Goal: Task Accomplishment & Management: Manage account settings

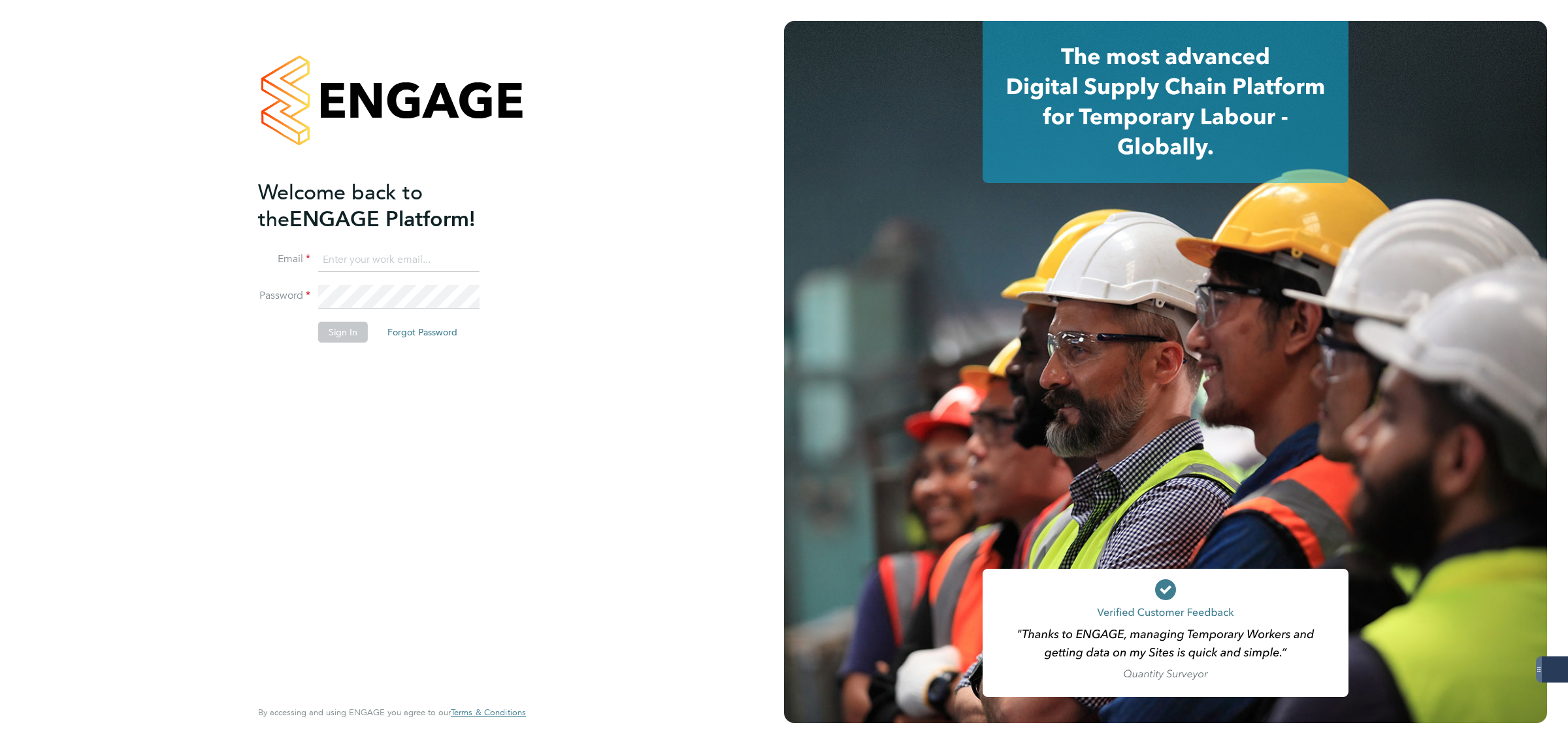
type input "matthew.robson@servicecare.org.uk"
click at [341, 328] on button "Sign In" at bounding box center [343, 332] width 49 height 21
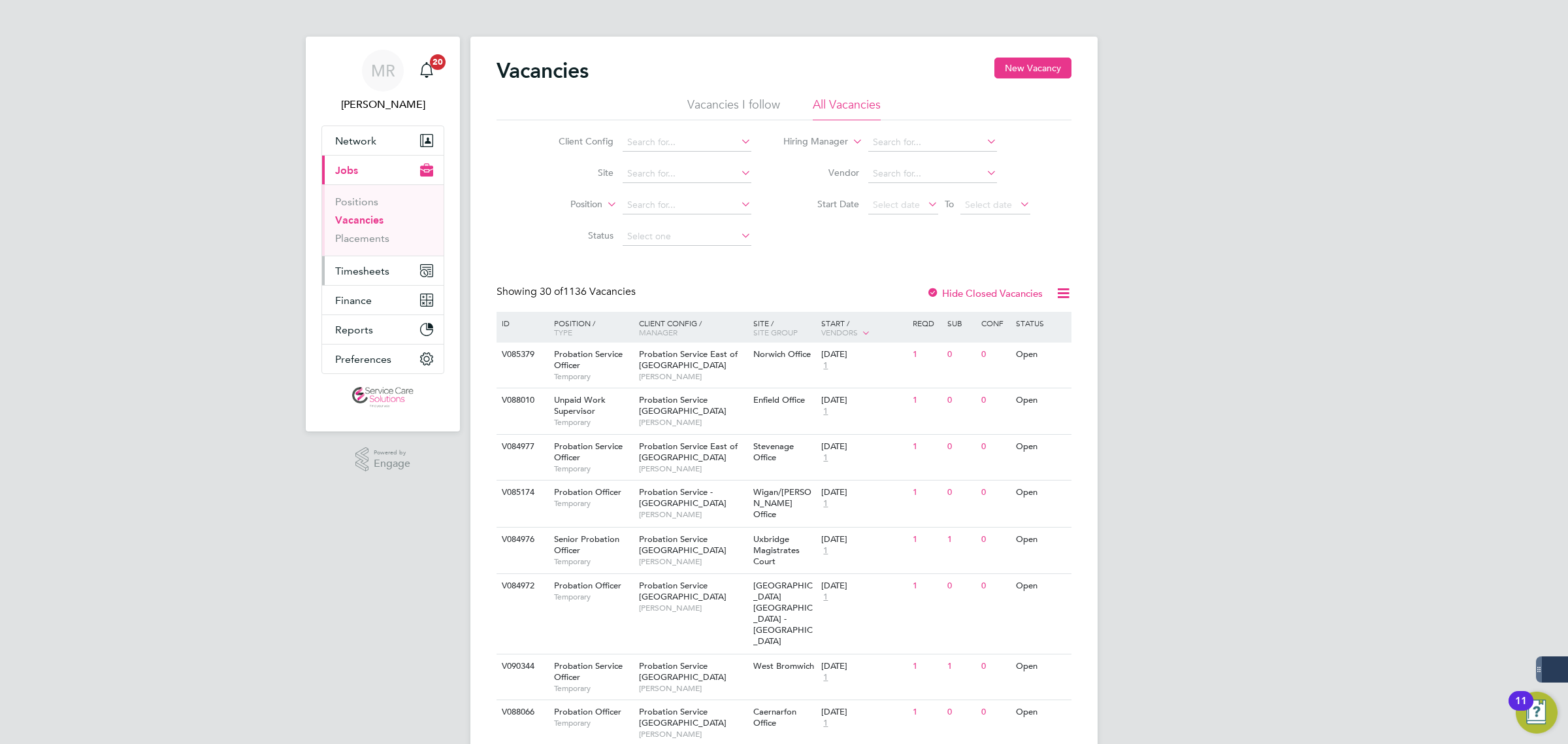
drag, startPoint x: 360, startPoint y: 272, endPoint x: 403, endPoint y: 258, distance: 45.2
click at [360, 271] on span "Timesheets" at bounding box center [362, 271] width 54 height 13
click at [358, 230] on link "Timesheets" at bounding box center [362, 232] width 54 height 13
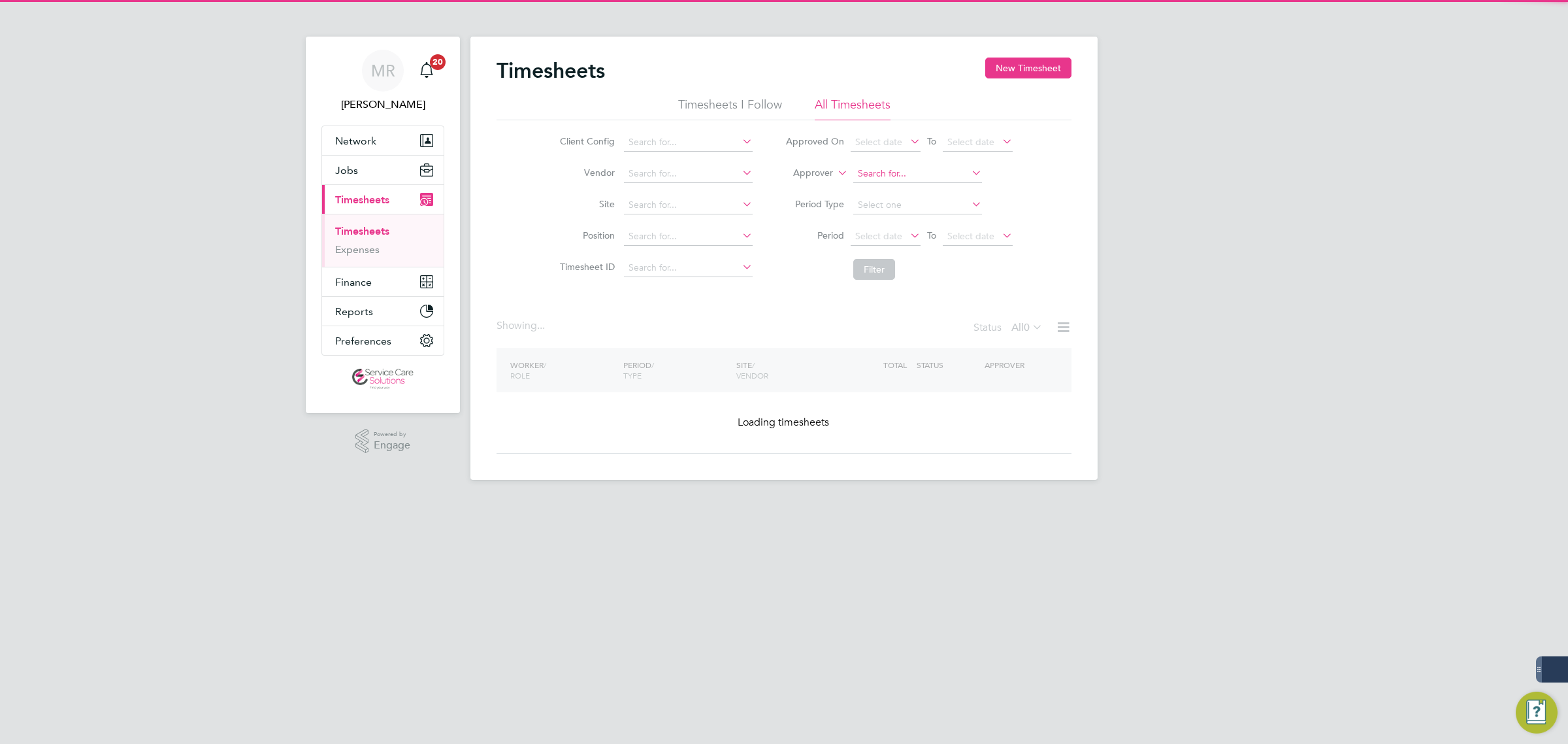
click at [894, 159] on li "Approver" at bounding box center [899, 173] width 260 height 31
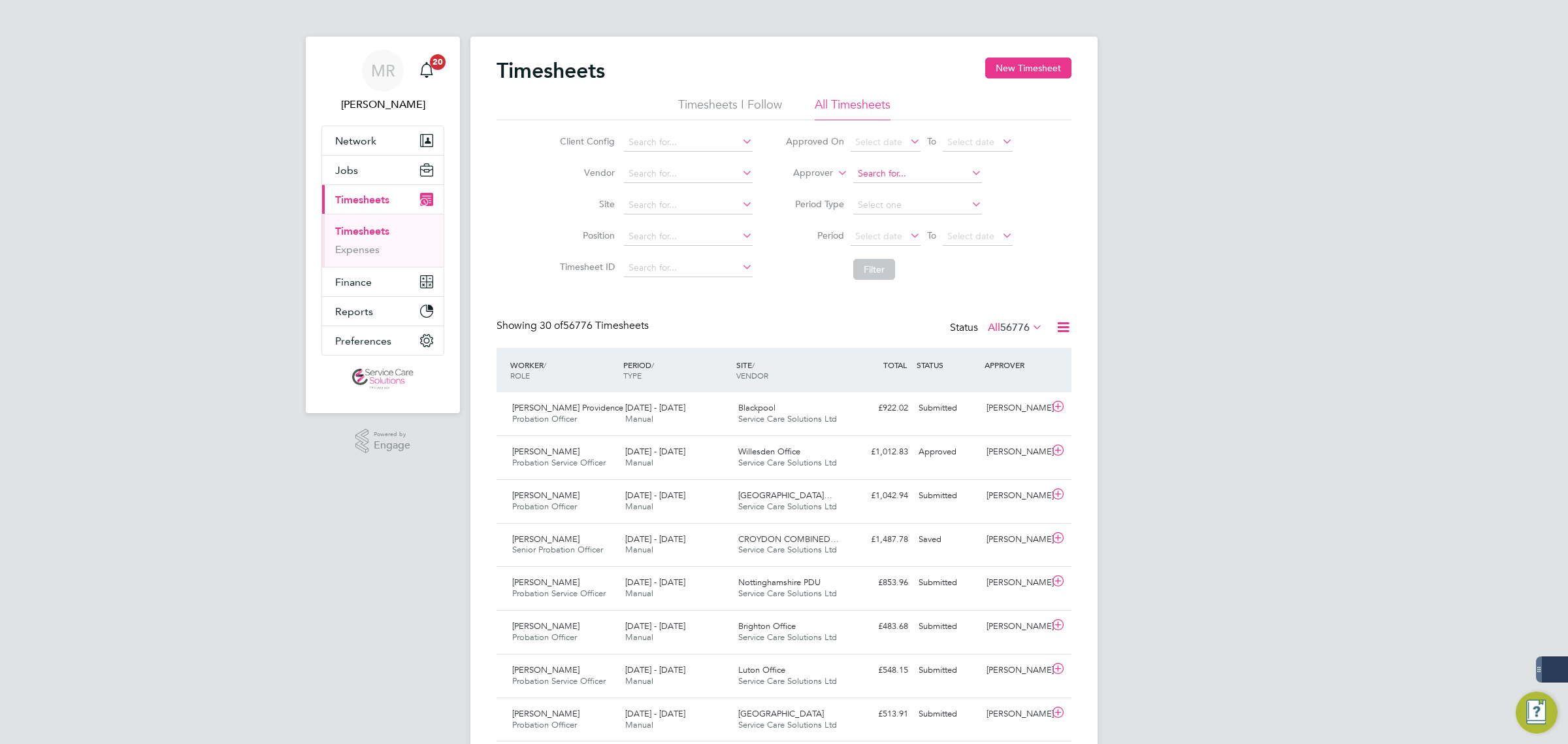
click at [892, 179] on input at bounding box center [917, 174] width 129 height 18
type input "chalis"
click at [899, 169] on input at bounding box center [917, 174] width 129 height 18
drag, startPoint x: 638, startPoint y: 126, endPoint x: 647, endPoint y: 136, distance: 13.5
click at [643, 132] on li "Client Config" at bounding box center [655, 142] width 230 height 31
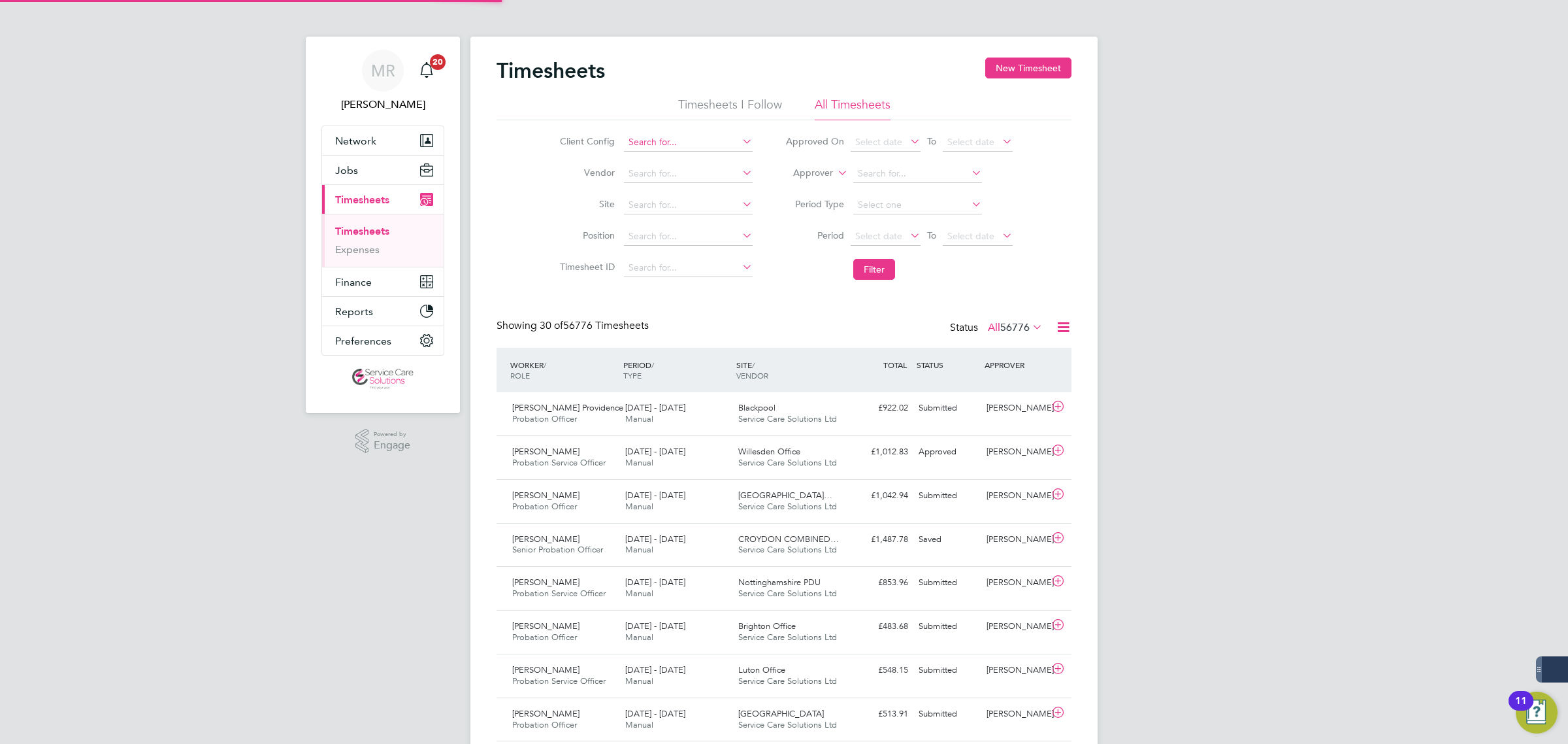
click at [647, 138] on input at bounding box center [688, 142] width 129 height 18
drag, startPoint x: 659, startPoint y: 144, endPoint x: 825, endPoint y: 191, distance: 172.5
click at [704, 157] on li "A2D ominion Housing Group" at bounding box center [687, 160] width 130 height 17
type input "A2Dominion Housing Group"
click at [825, 174] on label "Approver" at bounding box center [803, 173] width 59 height 13
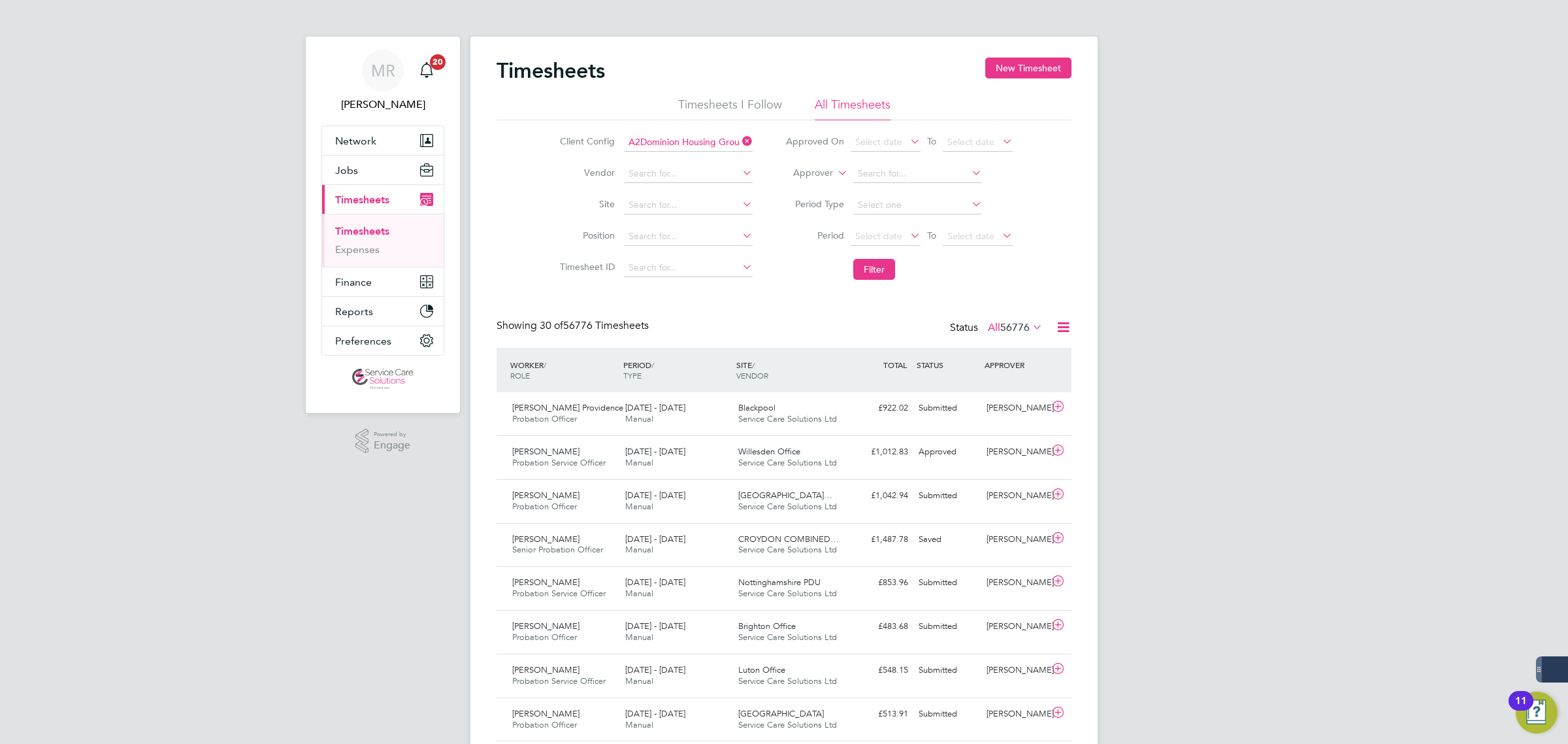
drag, startPoint x: 829, startPoint y: 186, endPoint x: 890, endPoint y: 163, distance: 65.2
click at [830, 184] on li "Worker" at bounding box center [800, 188] width 65 height 17
click at [890, 162] on li "Worker" at bounding box center [899, 173] width 260 height 31
click at [887, 172] on input at bounding box center [917, 174] width 129 height 18
type input "chalis"
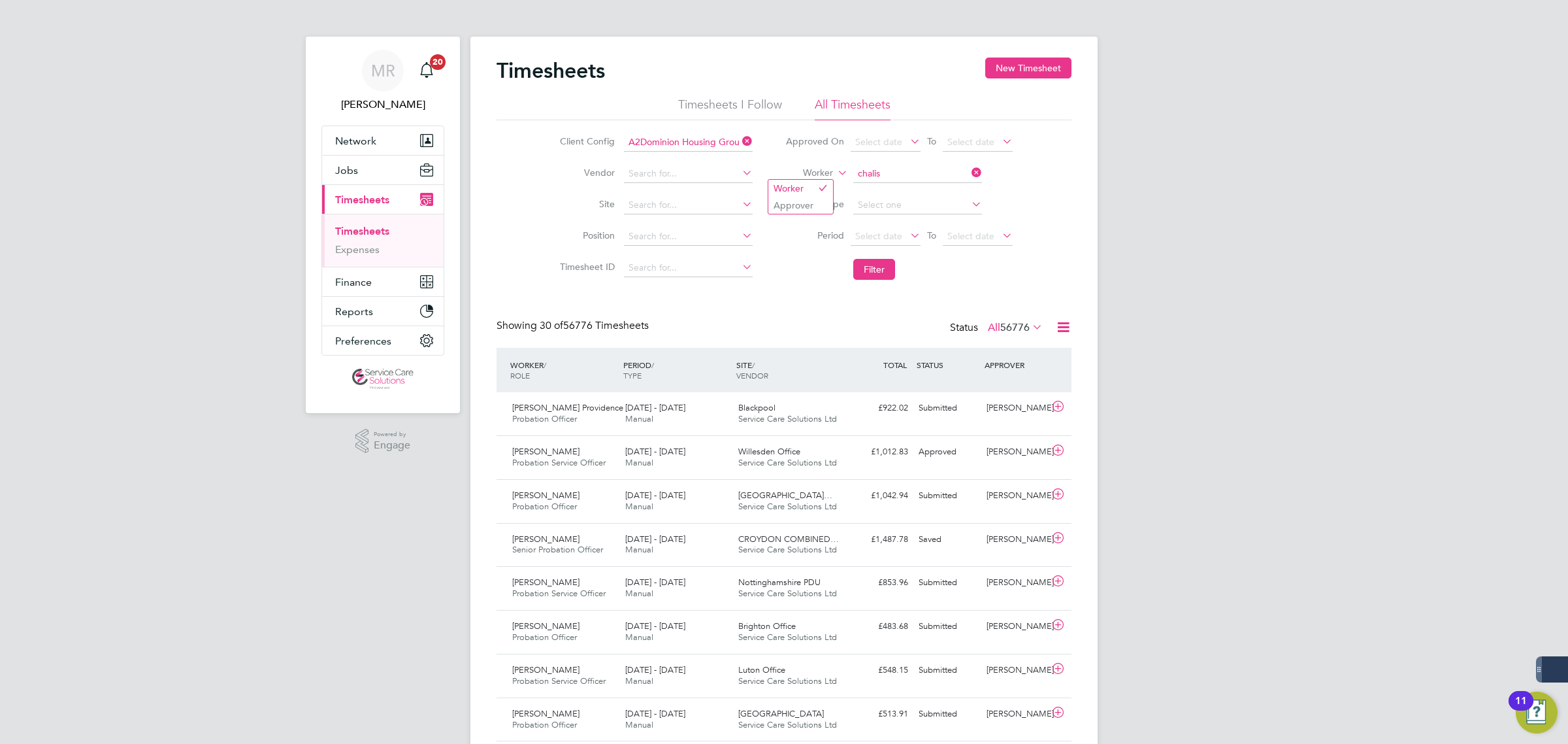
click at [835, 169] on icon at bounding box center [835, 169] width 0 height 12
drag, startPoint x: 804, startPoint y: 204, endPoint x: 821, endPoint y: 194, distance: 19.7
click at [808, 201] on li "Approver" at bounding box center [800, 205] width 65 height 17
click at [914, 174] on input at bounding box center [917, 174] width 129 height 18
drag, startPoint x: 887, startPoint y: 171, endPoint x: 827, endPoint y: 170, distance: 60.0
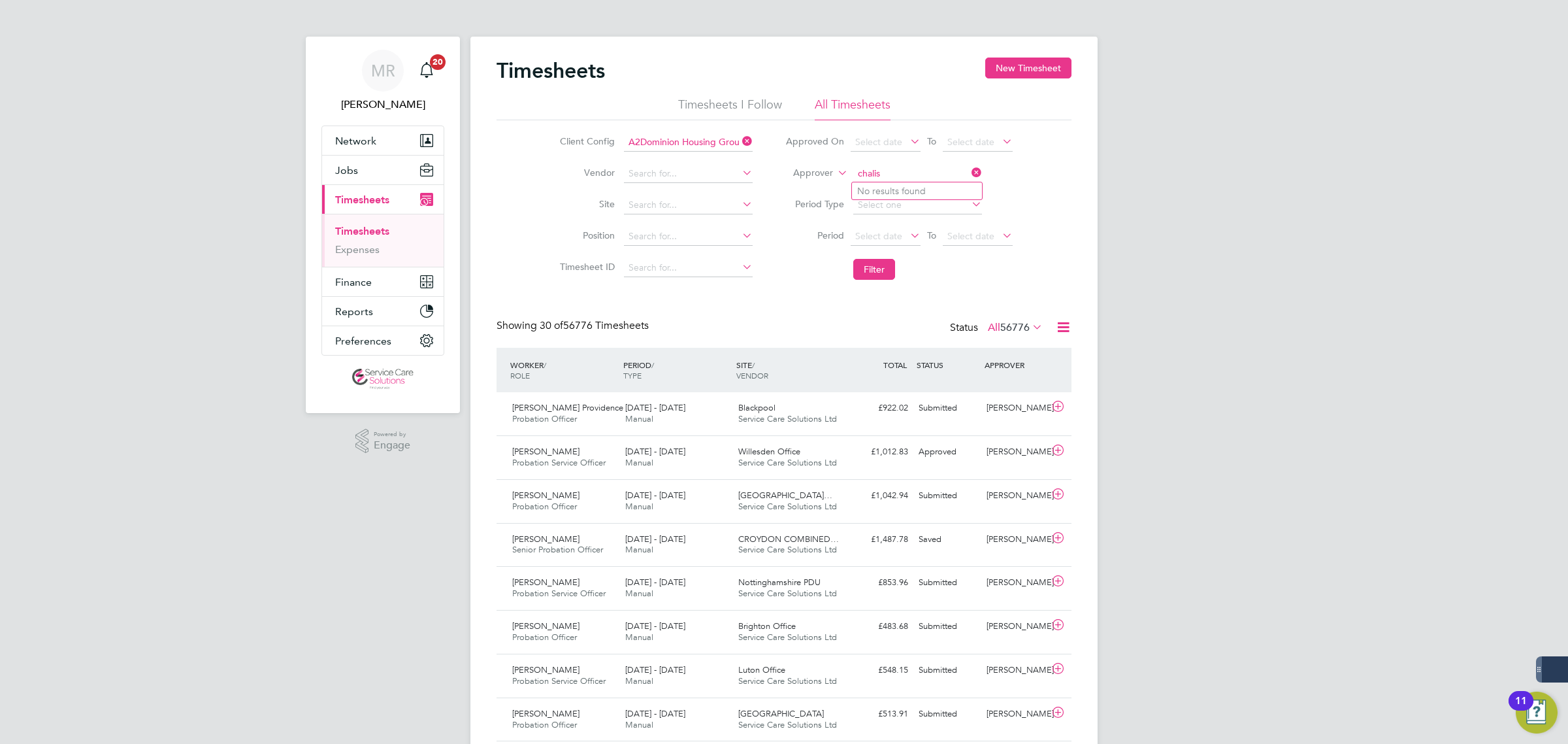
click at [827, 170] on li "Approver chalis" at bounding box center [899, 173] width 260 height 31
click at [920, 258] on li "Franc esca [PERSON_NAME]" at bounding box center [917, 262] width 130 height 17
type input "[PERSON_NAME]"
click at [871, 274] on button "Filter" at bounding box center [874, 269] width 42 height 21
click at [853, 408] on div "£335.30 Submitted" at bounding box center [880, 408] width 68 height 22
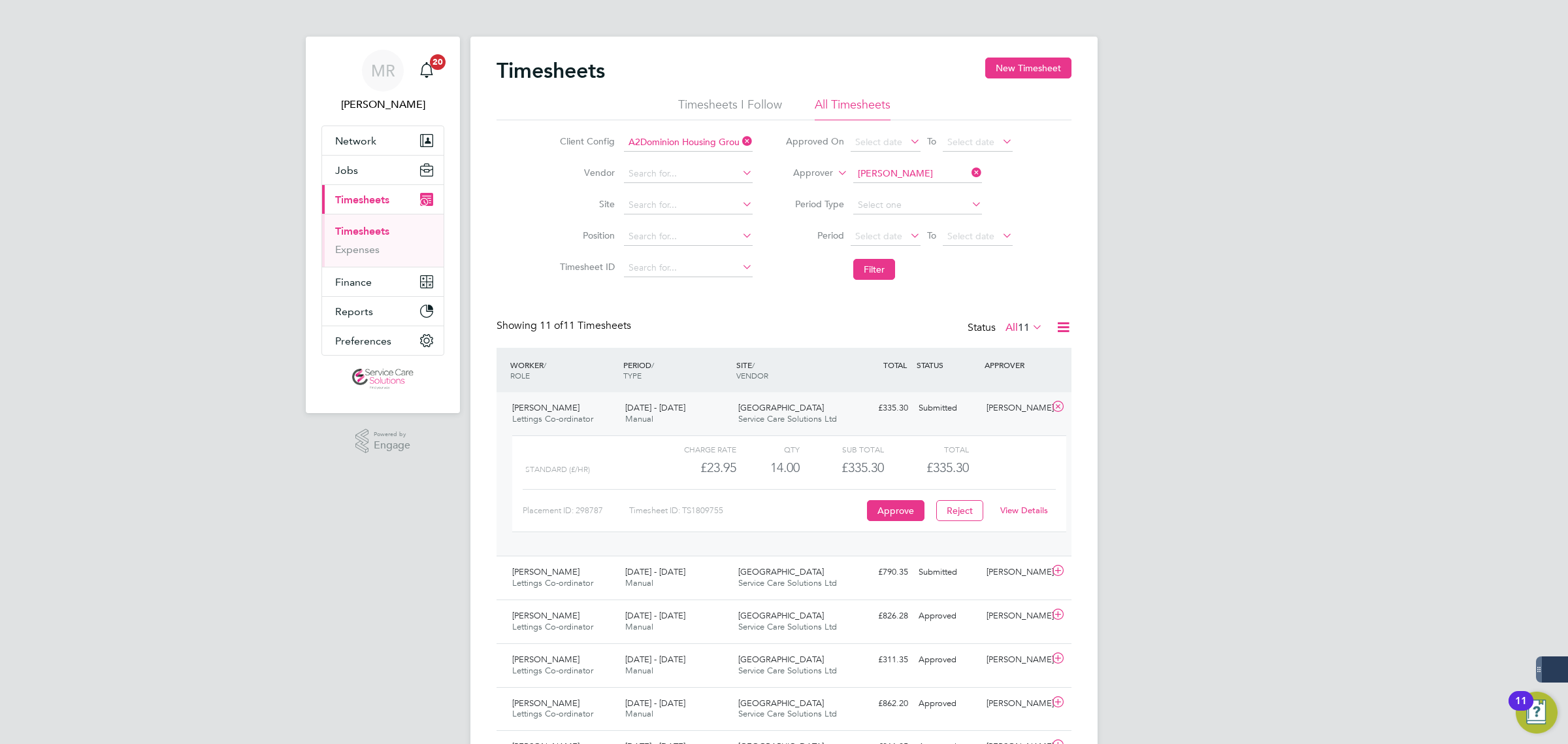
click at [1016, 509] on link "View Details" at bounding box center [1024, 510] width 47 height 11
click at [1026, 325] on span "11" at bounding box center [1024, 327] width 12 height 13
click at [1164, 331] on div "[PERSON_NAME] Notifications 20 Applications: Network Team Members Businesses Si…" at bounding box center [784, 520] width 1568 height 1039
click at [974, 518] on button "Reject" at bounding box center [960, 510] width 47 height 21
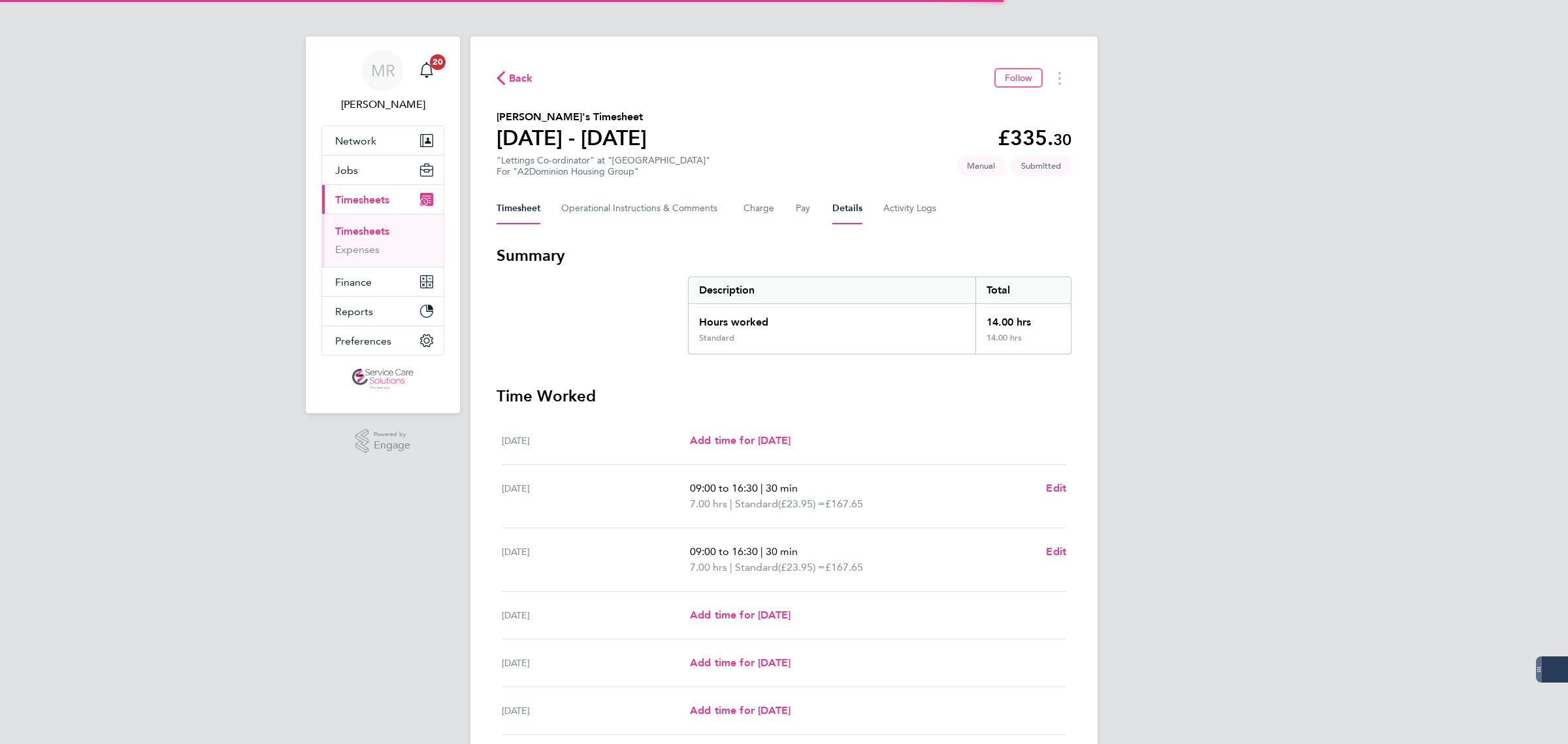
click at [848, 211] on button "Details" at bounding box center [847, 208] width 30 height 31
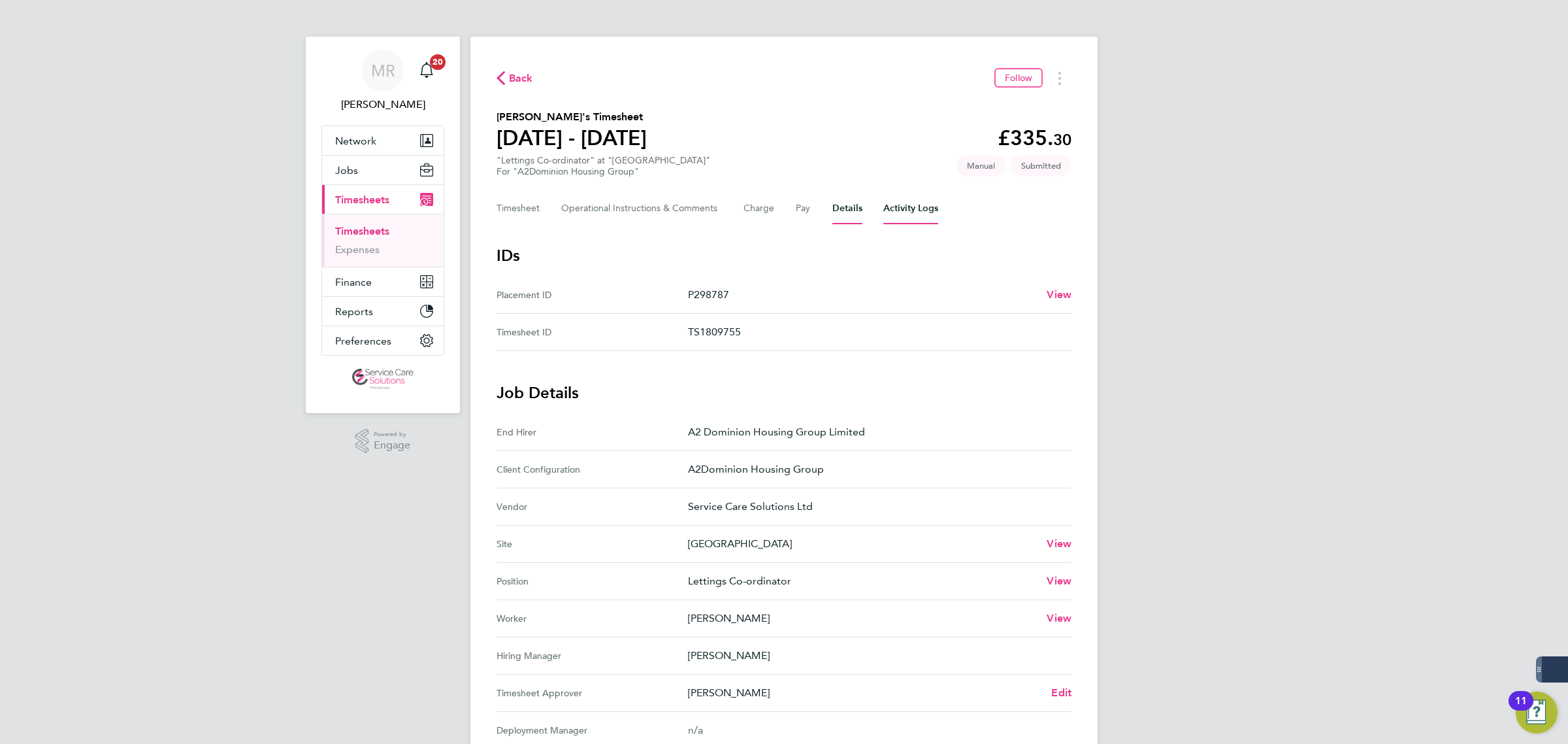
click at [912, 198] on Logs-tab "Activity Logs" at bounding box center [911, 208] width 55 height 31
